Goal: Communication & Community: Answer question/provide support

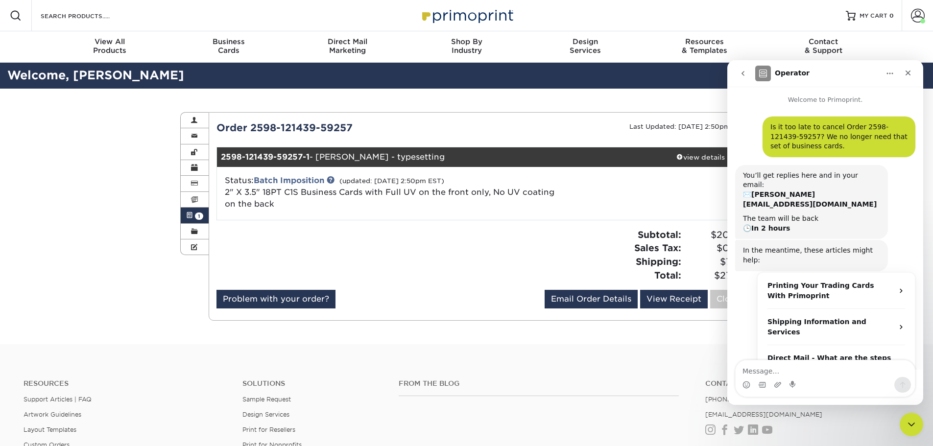
scroll to position [233, 0]
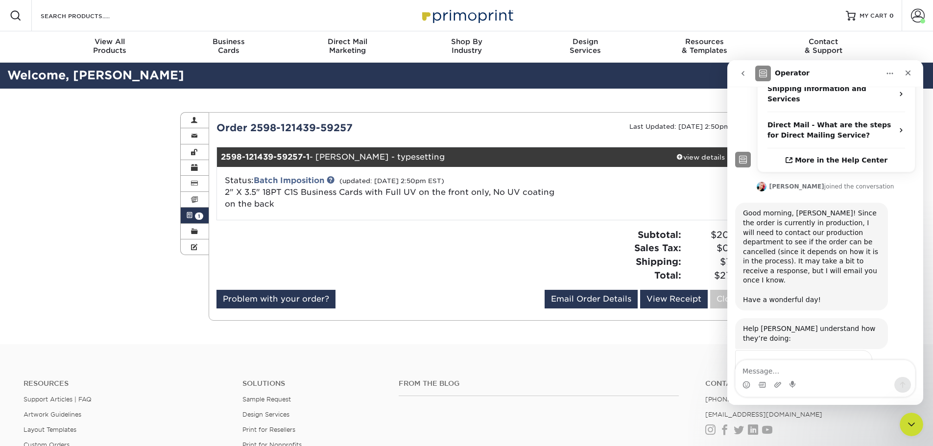
click at [809, 369] on textarea "Message…" at bounding box center [824, 368] width 179 height 17
type textarea "Thank you!"
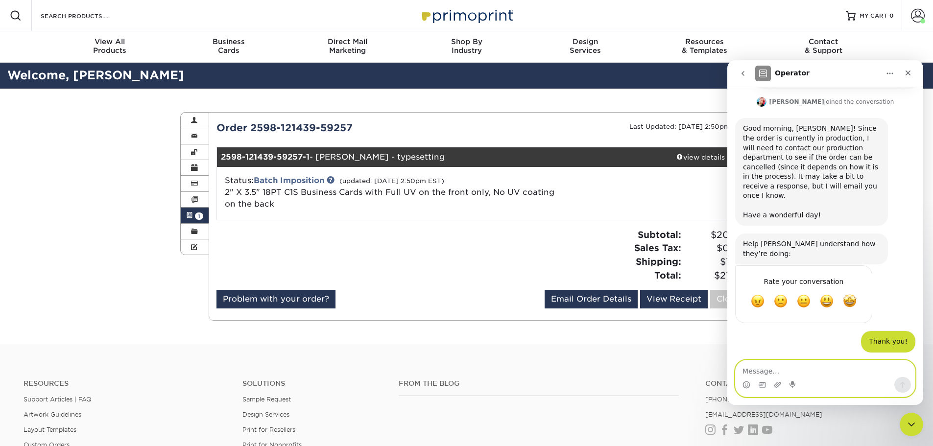
scroll to position [391, 0]
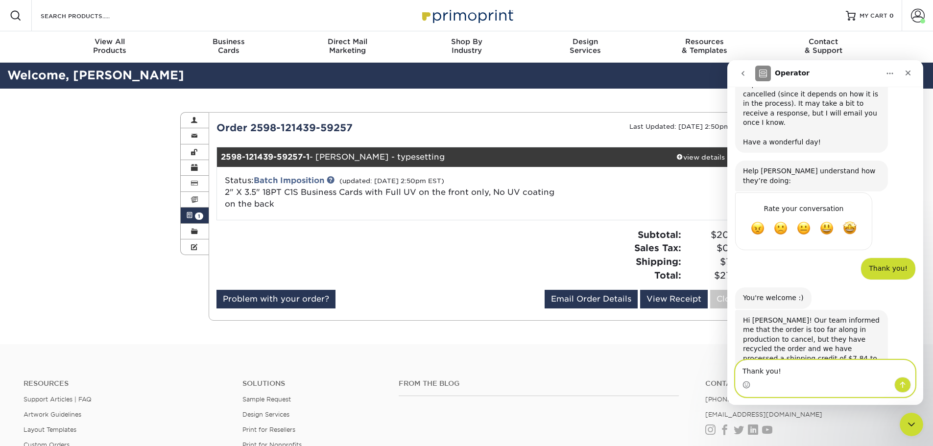
type textarea "Thank you!"
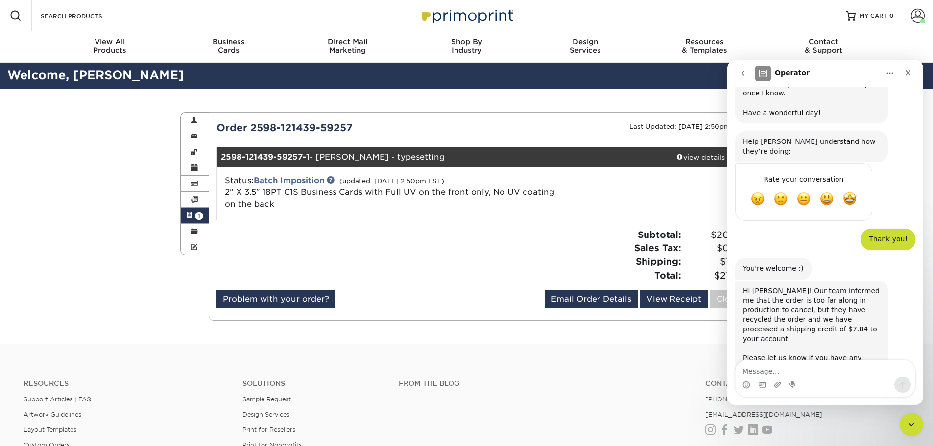
click at [669, 338] on div "Active Orders Account Overview Contact Information Change Password Address Book…" at bounding box center [466, 217] width 587 height 256
click at [904, 75] on icon "Close" at bounding box center [908, 73] width 8 height 8
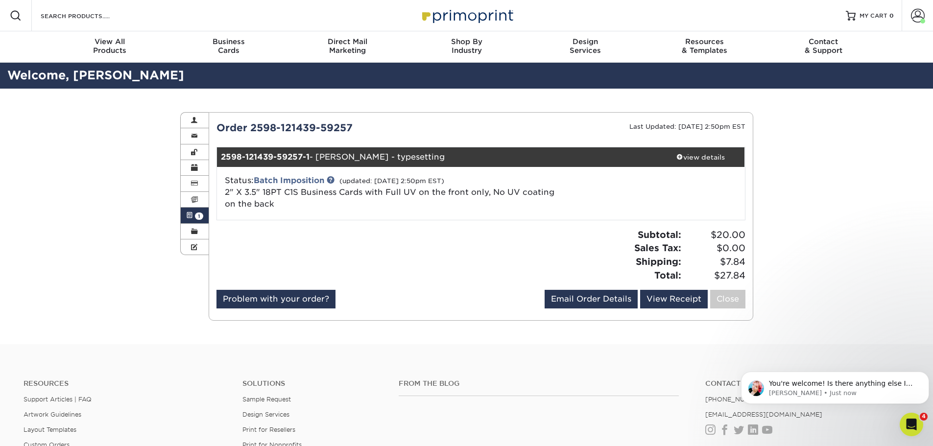
scroll to position [459, 0]
click at [195, 125] on link "Account Overview" at bounding box center [195, 121] width 28 height 16
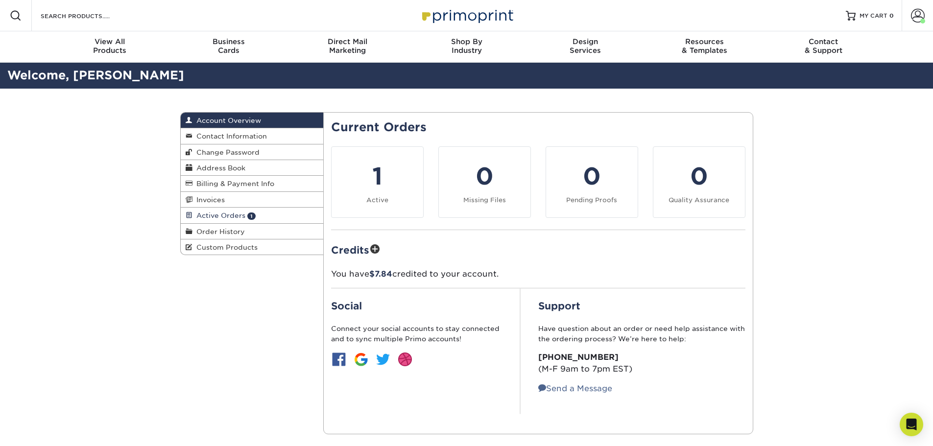
click at [221, 219] on span "Active Orders" at bounding box center [218, 215] width 53 height 8
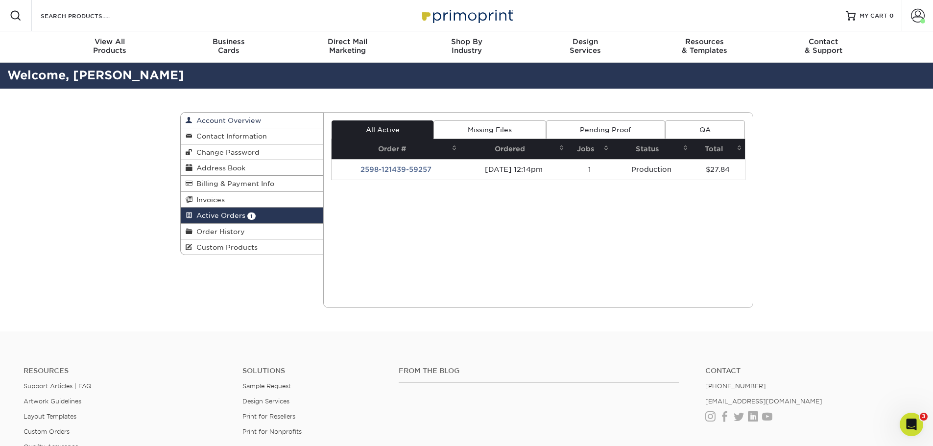
click at [211, 118] on span "Account Overview" at bounding box center [226, 121] width 69 height 8
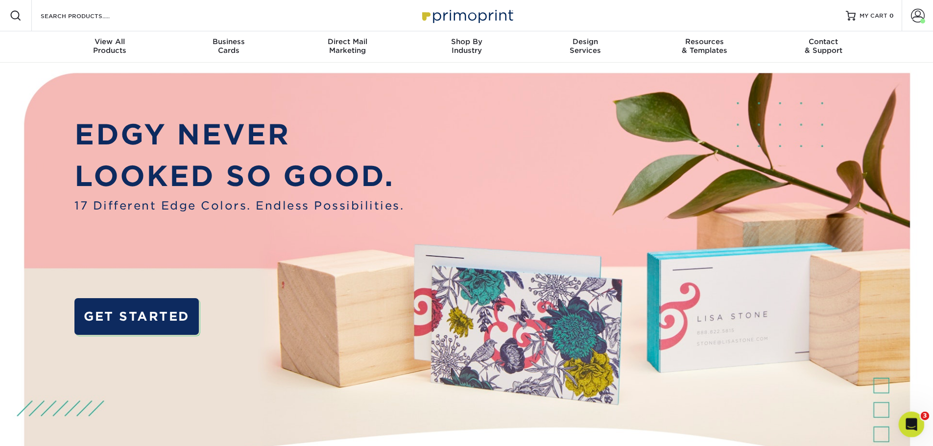
click at [915, 426] on div "Open Intercom Messenger" at bounding box center [909, 423] width 32 height 32
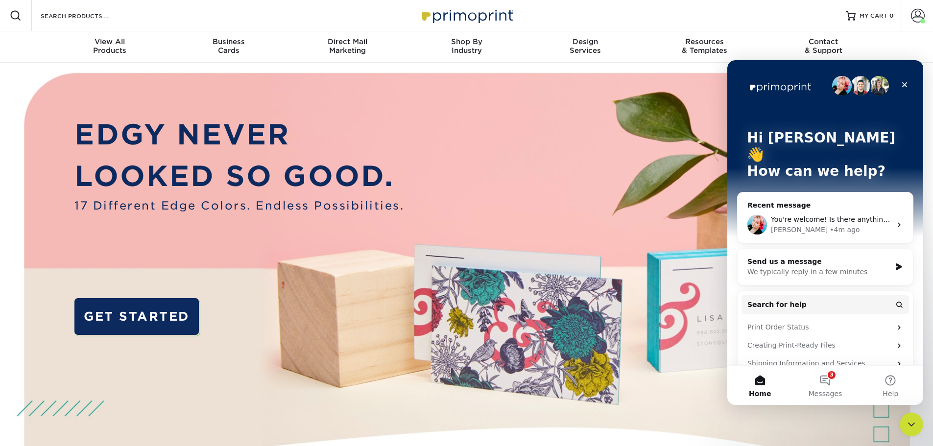
click at [826, 207] on div "You're welcome! Is there anything else I can help you with at the moment? :) Je…" at bounding box center [824, 225] width 175 height 36
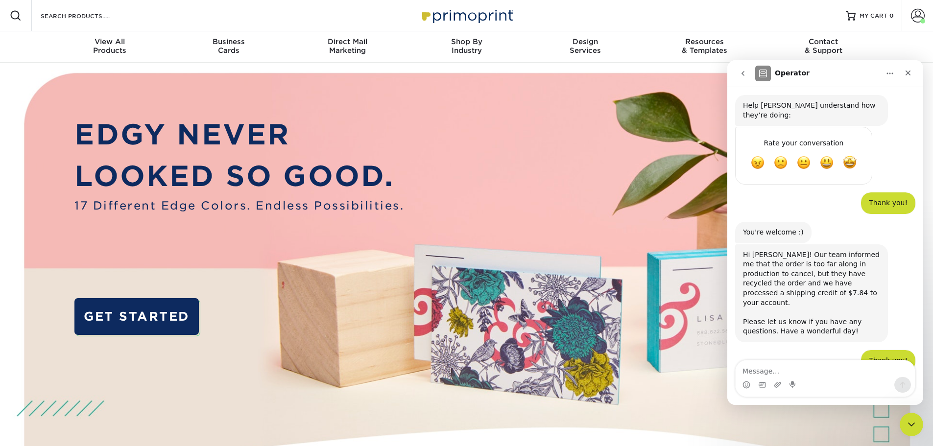
scroll to position [459, 0]
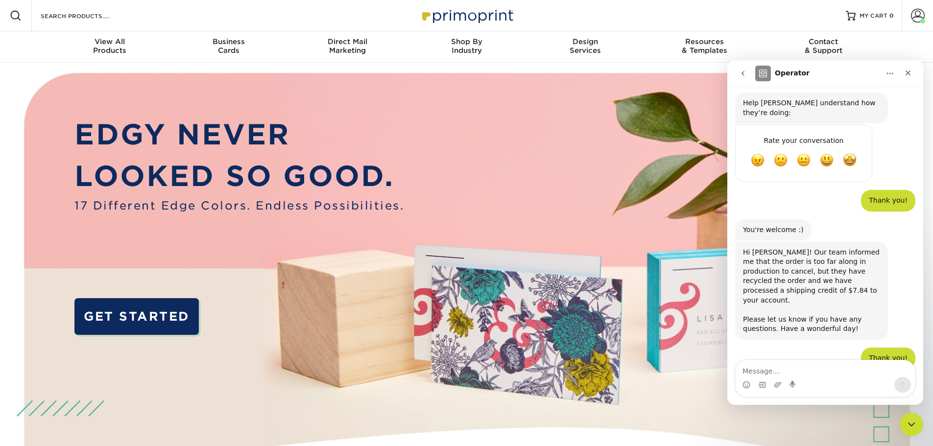
click at [821, 373] on textarea "Message…" at bounding box center [824, 368] width 179 height 17
click at [746, 370] on textarea "nope, that was it. Thanks!" at bounding box center [824, 368] width 179 height 17
click at [794, 370] on textarea "Nope, that was it. Thanks!" at bounding box center [824, 368] width 179 height 17
click at [866, 374] on textarea "Nope, that was it for now. Thanks!" at bounding box center [824, 368] width 179 height 17
type textarea "Nope, that was it for now. Thanks!"
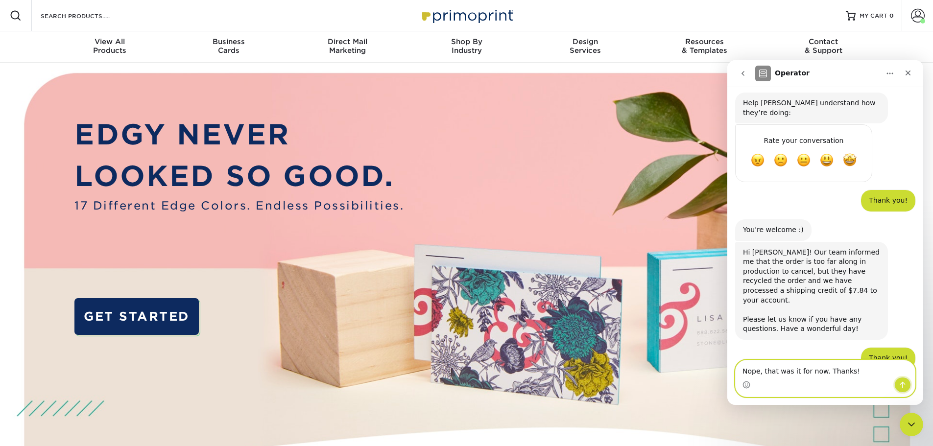
click at [906, 388] on button "Send a message…" at bounding box center [902, 385] width 17 height 16
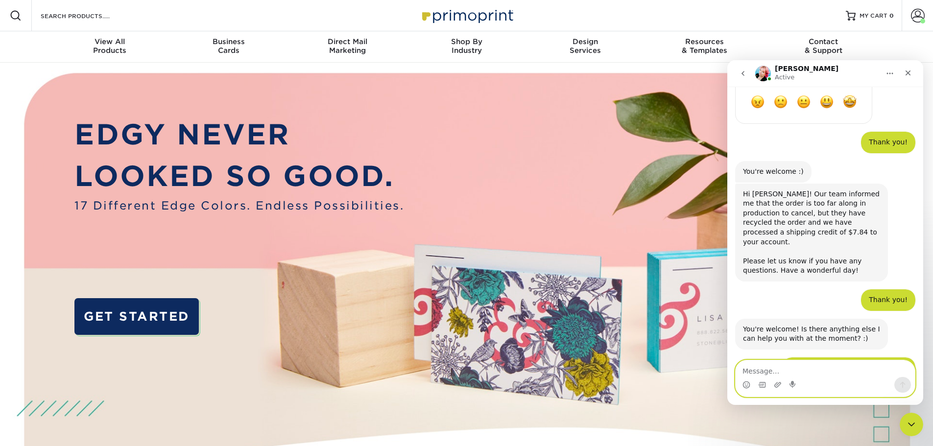
scroll to position [517, 0]
type textarea "Thanks you to!"
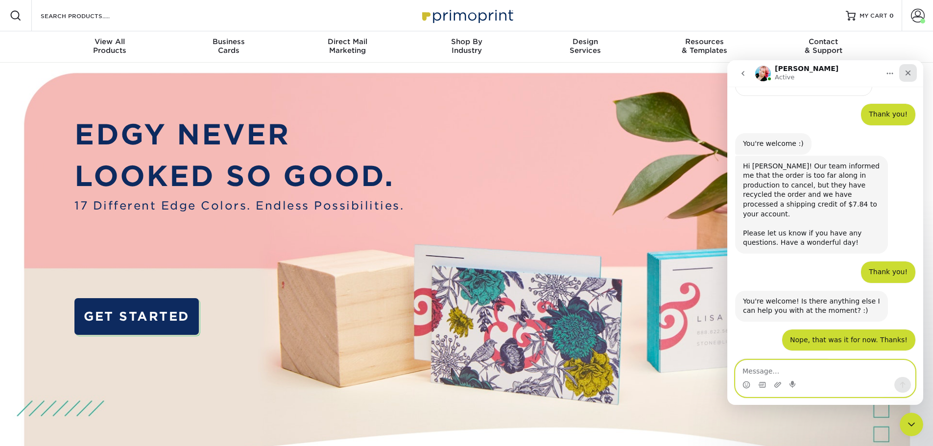
scroll to position [546, 0]
